Goal: Information Seeking & Learning: Learn about a topic

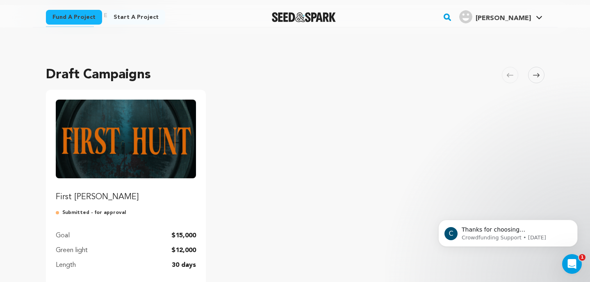
scroll to position [35, 0]
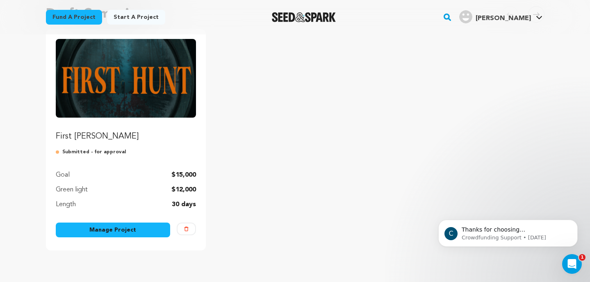
scroll to position [89, 0]
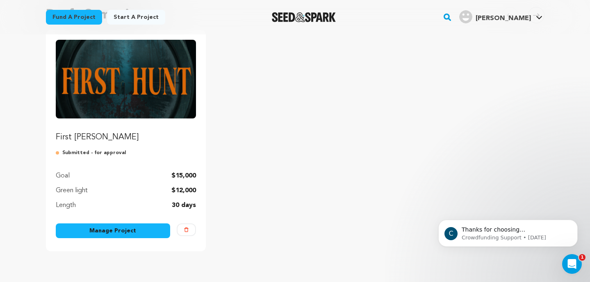
click at [114, 74] on img "Fund First Hunt" at bounding box center [126, 79] width 141 height 79
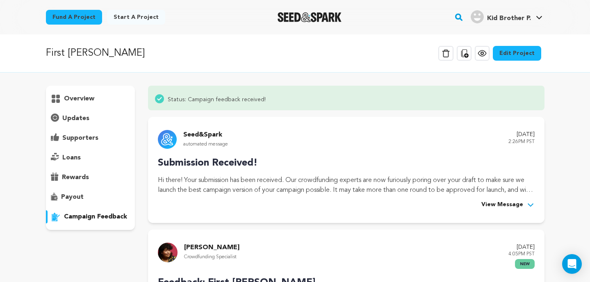
click at [302, 21] on img "Seed&Spark Homepage" at bounding box center [310, 17] width 64 height 10
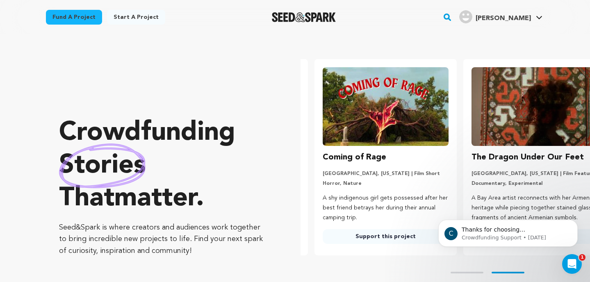
scroll to position [0, 155]
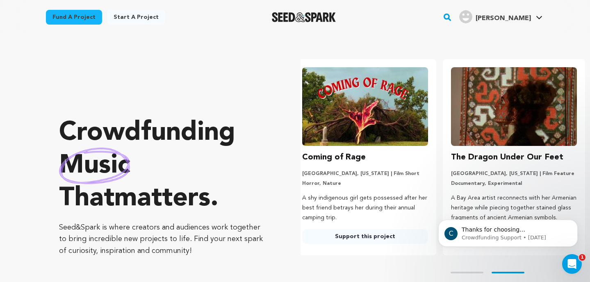
click at [452, 20] on rect "button" at bounding box center [447, 17] width 10 height 10
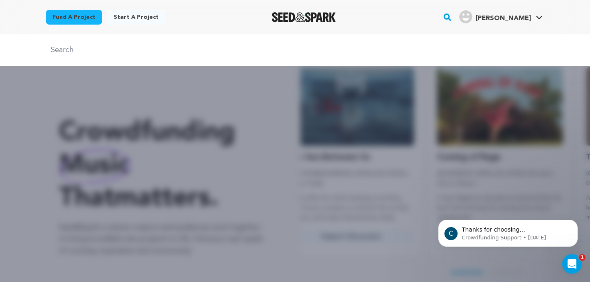
scroll to position [0, 0]
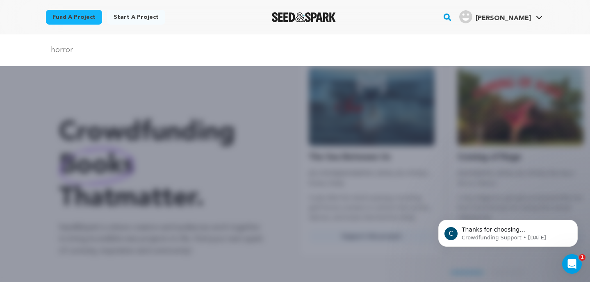
type input "horror"
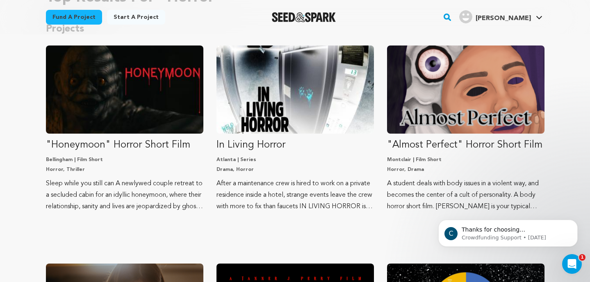
scroll to position [87, 0]
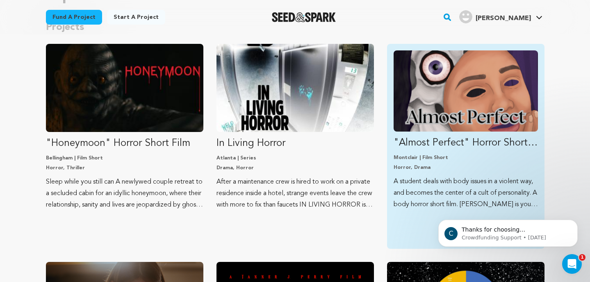
click at [438, 106] on img "Fund &quot;Almost Perfect&quot; Horror Short Film" at bounding box center [466, 90] width 144 height 81
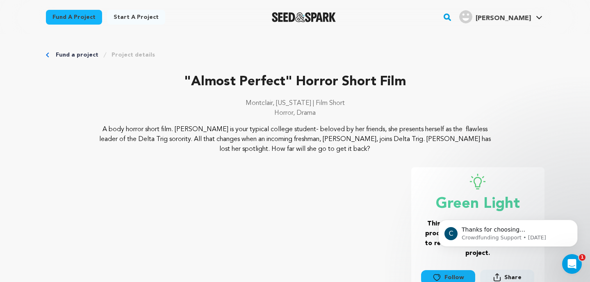
click at [452, 20] on rect "button" at bounding box center [447, 17] width 10 height 10
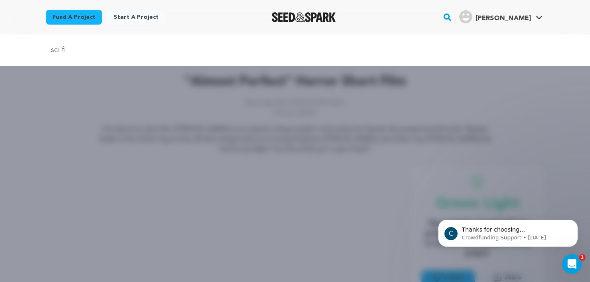
type input "sci fi"
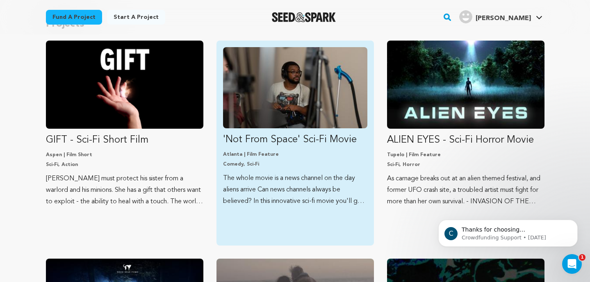
scroll to position [91, 0]
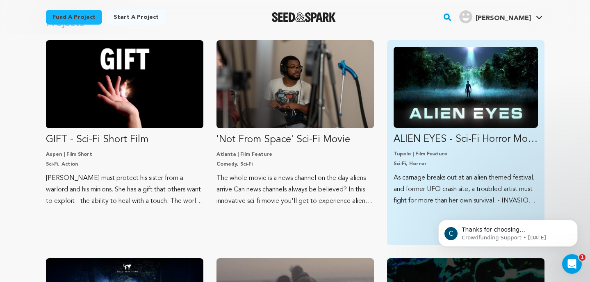
click at [441, 111] on img "Fund ALIEN EYES - Sci-Fi Horror Movie" at bounding box center [466, 87] width 144 height 81
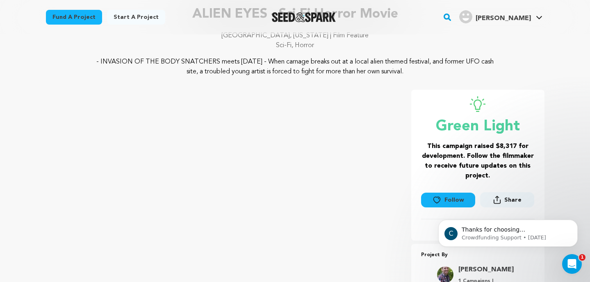
scroll to position [70, 0]
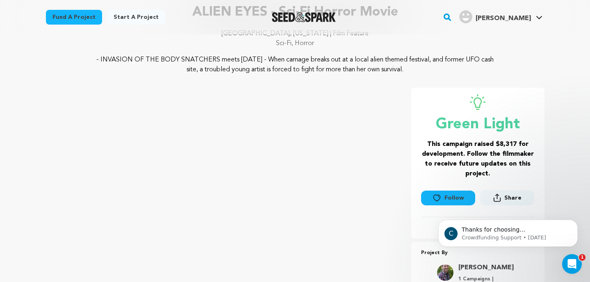
click at [446, 199] on button "Follow" at bounding box center [448, 198] width 54 height 15
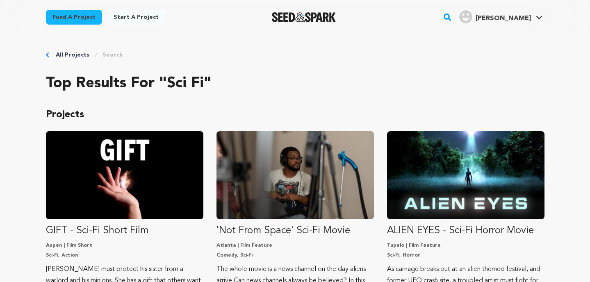
scroll to position [91, 0]
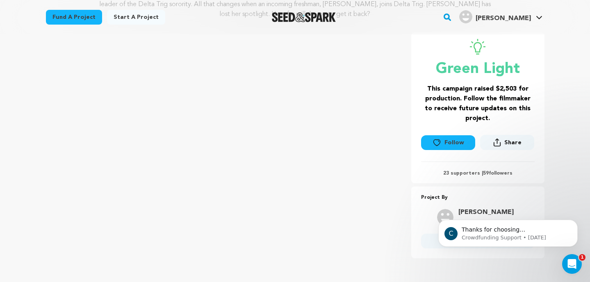
scroll to position [154, 0]
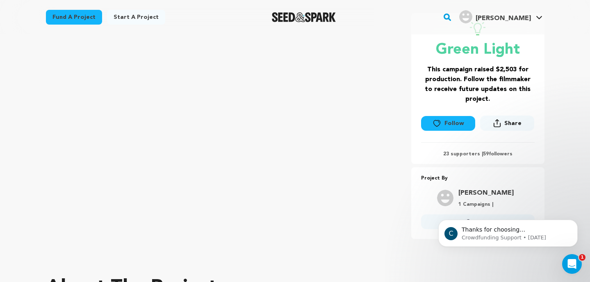
click at [436, 126] on icon at bounding box center [436, 123] width 9 height 8
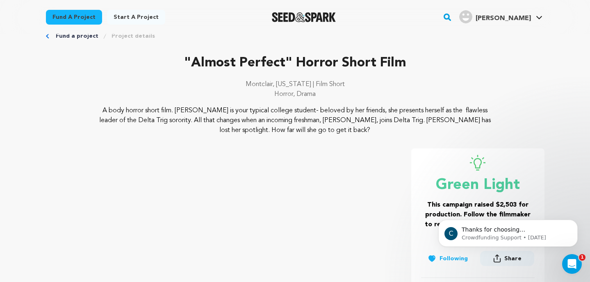
scroll to position [0, 0]
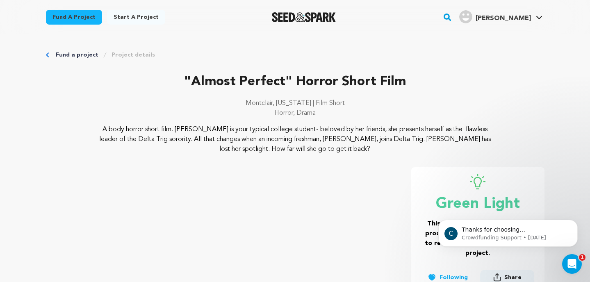
click at [452, 17] on rect "button" at bounding box center [447, 17] width 10 height 10
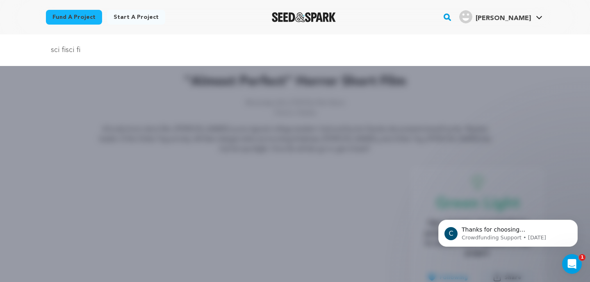
type input "sci fisci fi"
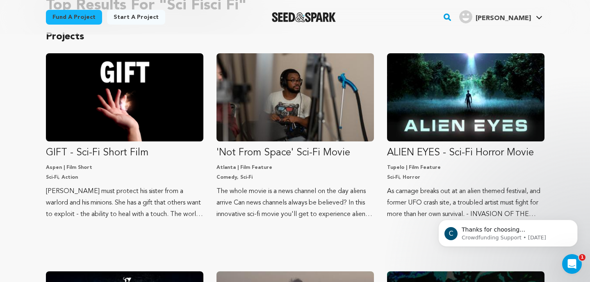
scroll to position [84, 0]
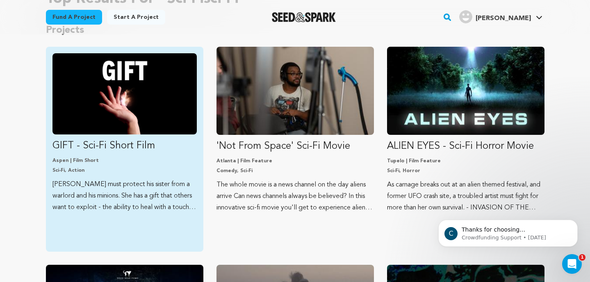
click at [153, 122] on img "Fund GIFT - Sci-Fi Short Film" at bounding box center [124, 93] width 144 height 81
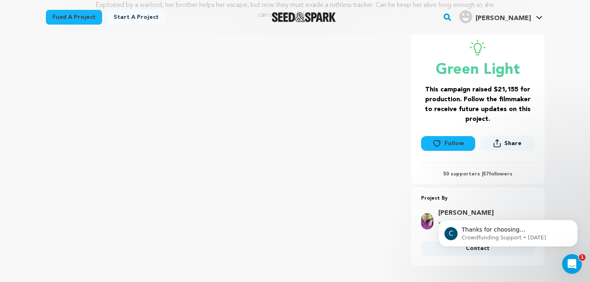
scroll to position [145, 0]
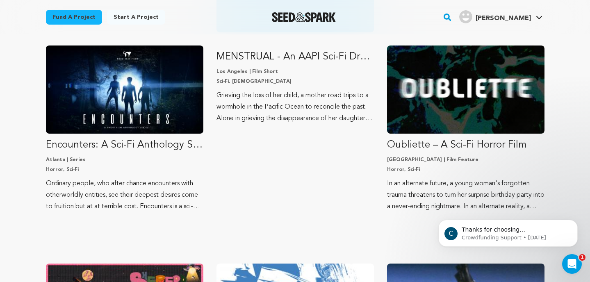
scroll to position [307, 0]
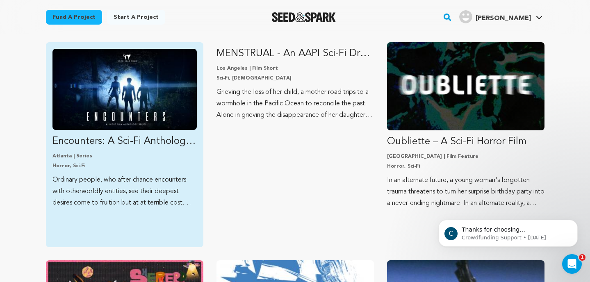
click at [110, 107] on img "Fund Encounters: A Sci-Fi Anthology Series" at bounding box center [124, 89] width 144 height 81
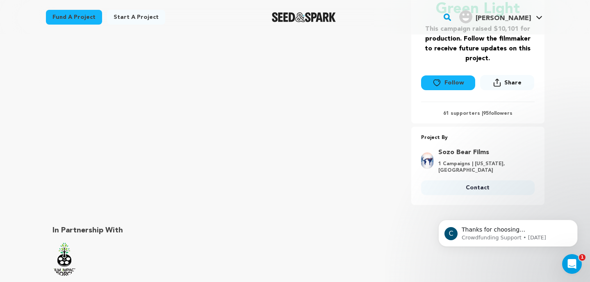
scroll to position [188, 0]
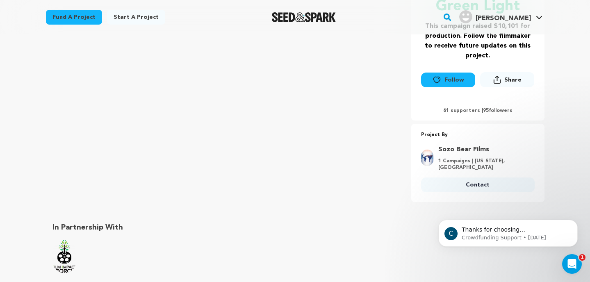
click at [441, 84] on button "Follow" at bounding box center [448, 80] width 54 height 15
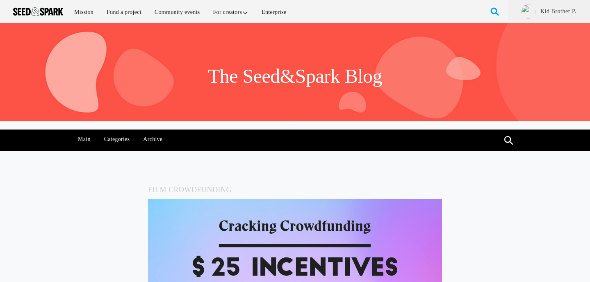
scroll to position [2582, 0]
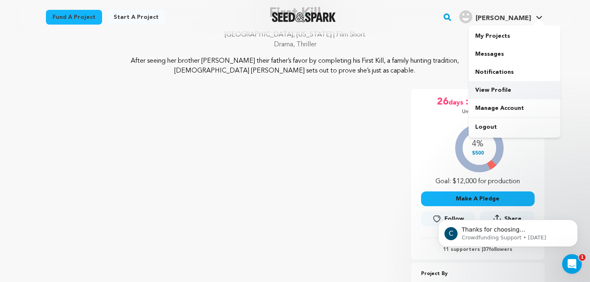
scroll to position [74, 0]
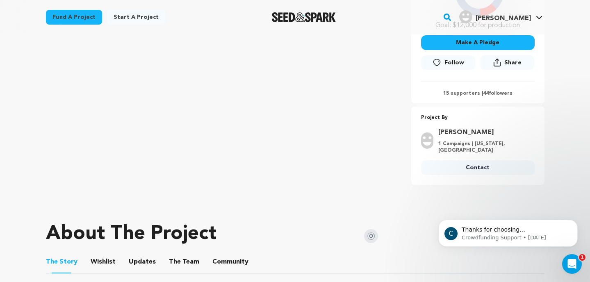
scroll to position [208, 0]
